Goal: Book appointment/travel/reservation

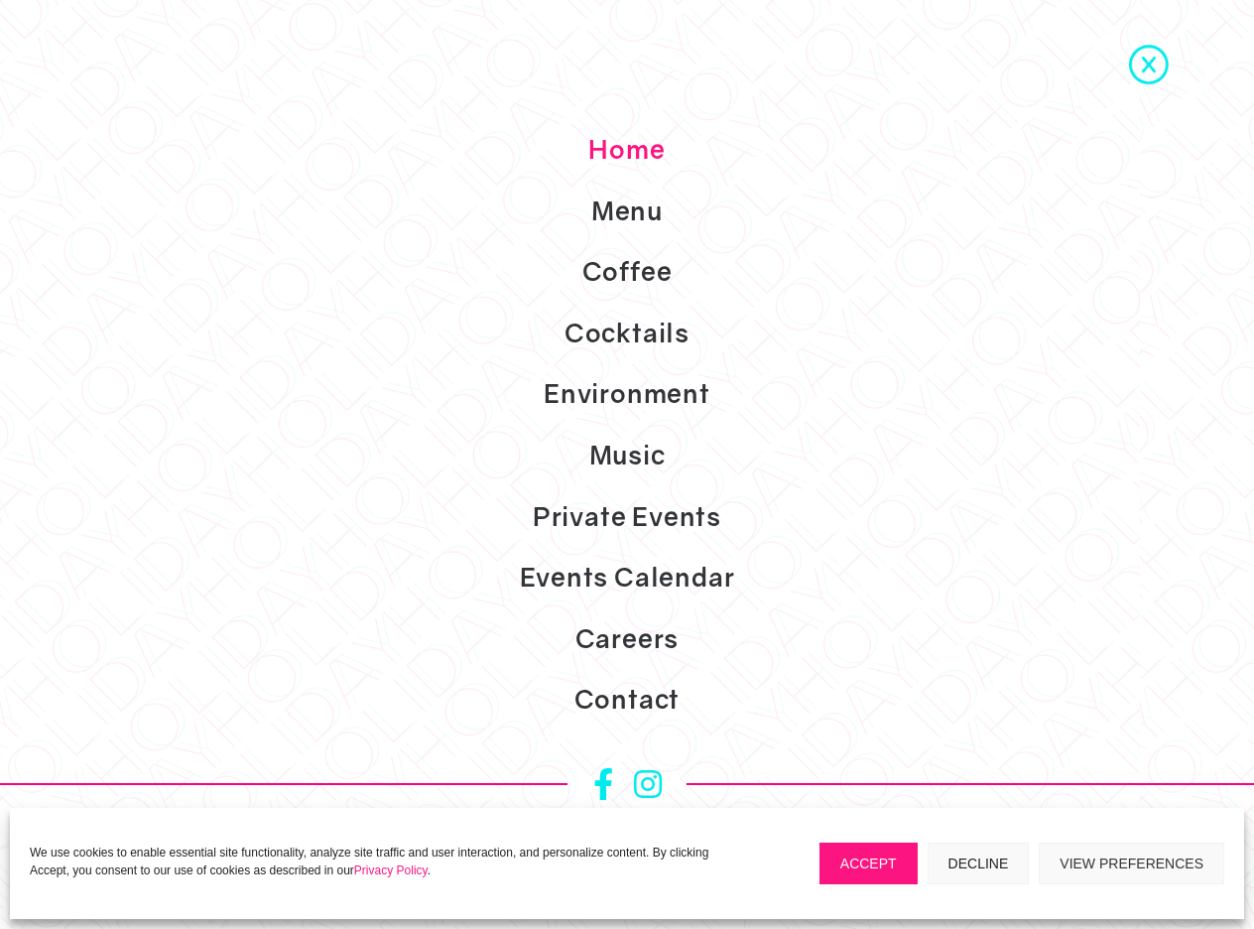
scroll to position [742, 0]
click at [868, 862] on button "Accept" at bounding box center [869, 863] width 98 height 42
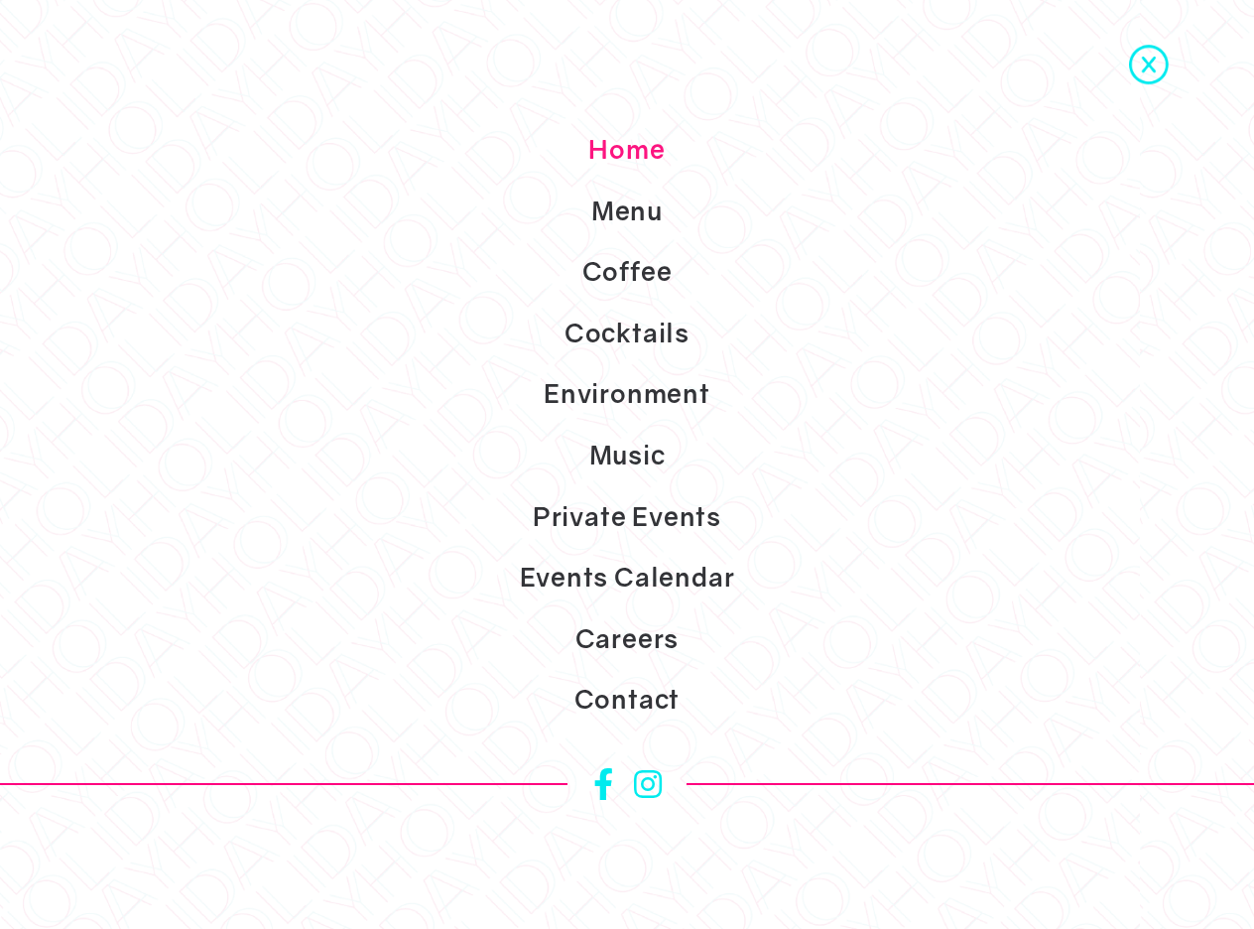
click at [635, 514] on link "Private Events" at bounding box center [627, 517] width 1254 height 62
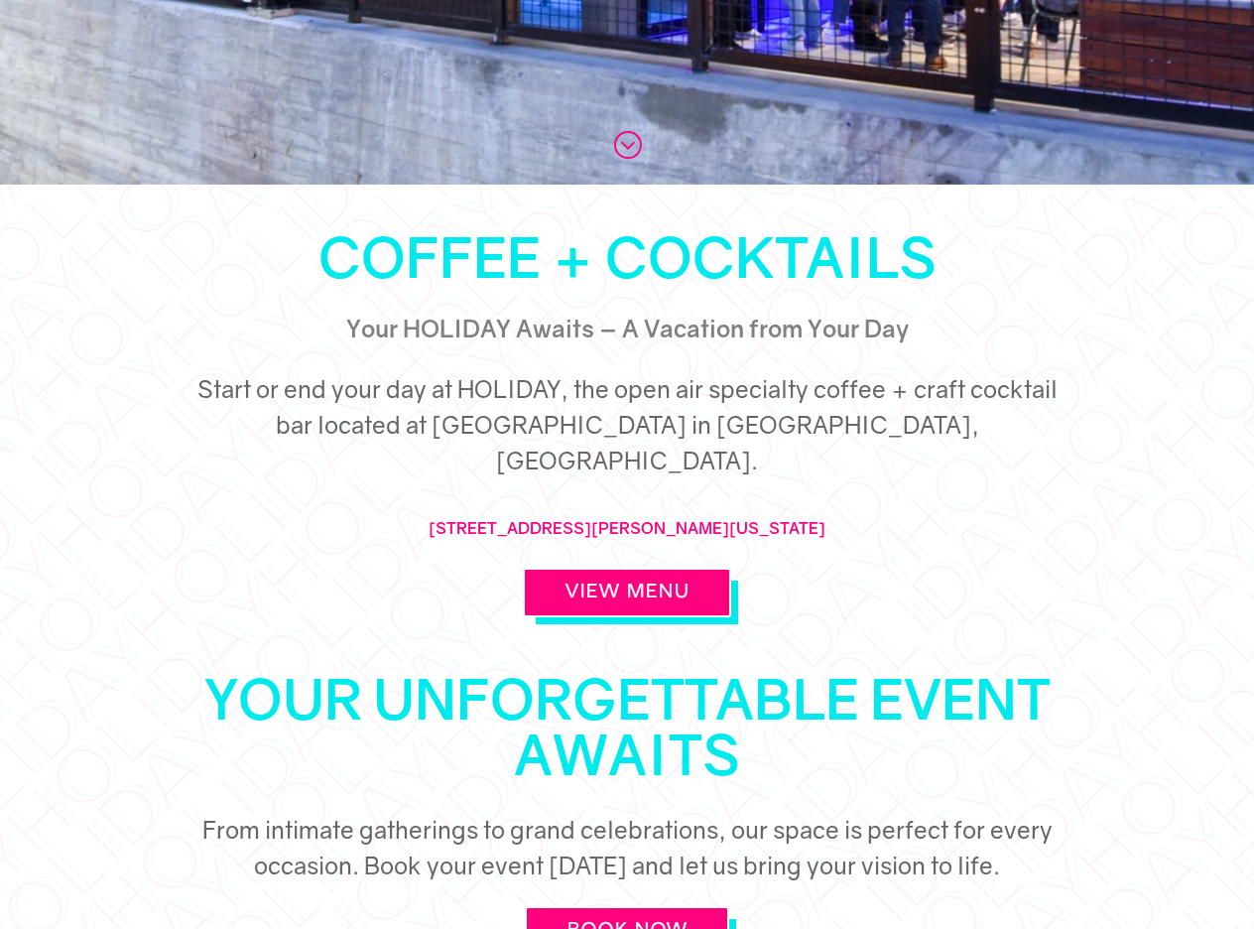
click at [627, 906] on link "BOOK NOW" at bounding box center [627, 931] width 204 height 50
